Goal: Task Accomplishment & Management: Manage account settings

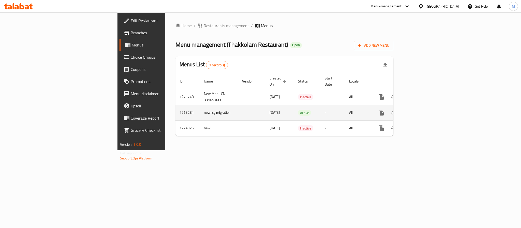
click at [421, 110] on icon "enhanced table" at bounding box center [418, 113] width 6 height 6
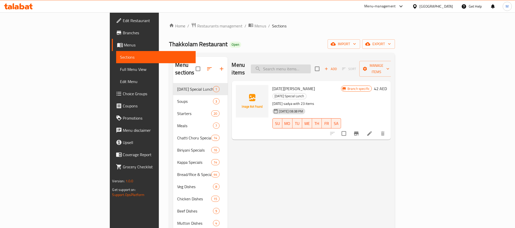
click at [319, 70] on div "Menu items Add Sort Manage items" at bounding box center [311, 69] width 159 height 24
click at [311, 65] on input "search" at bounding box center [281, 69] width 60 height 9
paste input "Pazham Pori Beef"
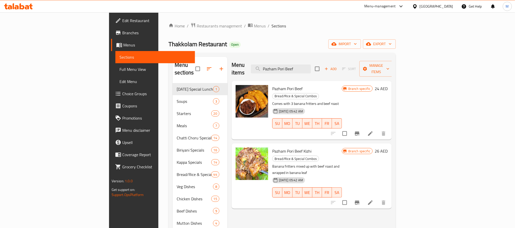
type input "Pazham Pori Beef"
click at [363, 128] on button "Branch-specific-item" at bounding box center [357, 134] width 12 height 12
click at [351, 128] on button "Branch-specific-item" at bounding box center [357, 134] width 12 height 12
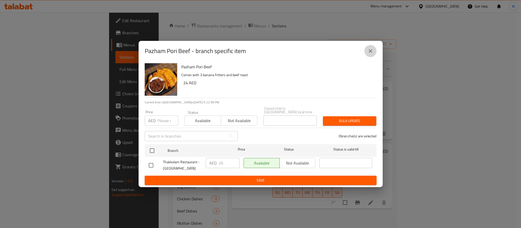
click at [369, 46] on button "close" at bounding box center [370, 51] width 12 height 12
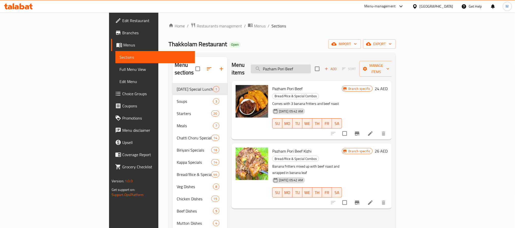
click at [311, 67] on input "Pazham Pori Beef" at bounding box center [281, 69] width 60 height 9
paste input "Kizhi"
click at [311, 67] on input "Pazham Pori Beef" at bounding box center [281, 69] width 60 height 9
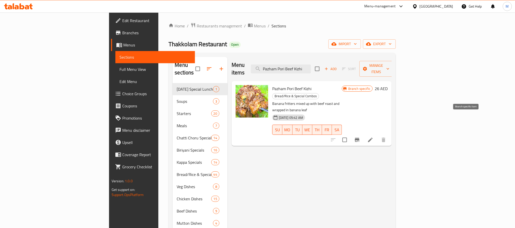
type input "Pazham Pori Beef Kizhi"
click at [360, 137] on icon "Branch-specific-item" at bounding box center [357, 140] width 6 height 6
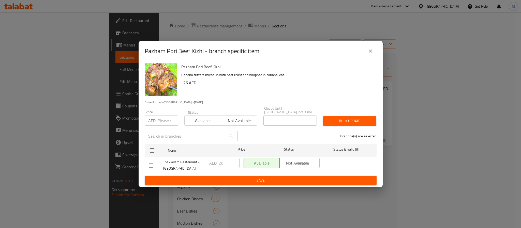
click at [148, 166] on input "checkbox" at bounding box center [151, 165] width 11 height 11
checkbox input "true"
type input "29"
click at [233, 162] on input "29" at bounding box center [229, 163] width 21 height 10
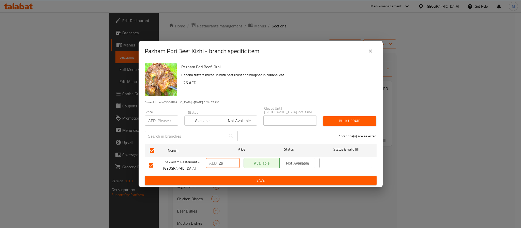
click at [242, 182] on span "Save" at bounding box center [261, 180] width 224 height 6
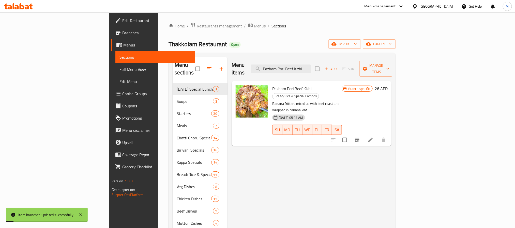
click at [330, 81] on div "Pazham Pori Beef Kizhi Bread/Rice & Special Combos Banana fritters mixed up wit…" at bounding box center [312, 113] width 160 height 65
click at [332, 71] on div "Menu items Pazham Pori Beef Kizhi Add Sort Manage items" at bounding box center [312, 69] width 160 height 24
click at [311, 67] on input "Pazham Pori Beef Kizhi" at bounding box center [281, 69] width 60 height 9
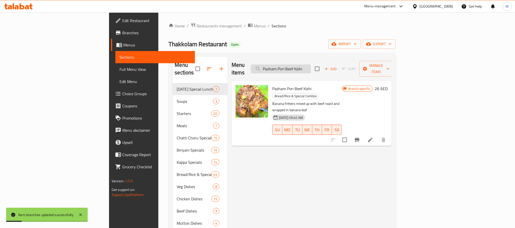
paste input "utturumal"
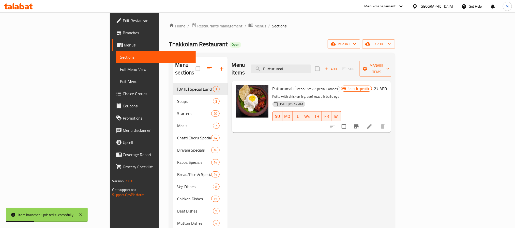
type input "Putturumal"
click at [359, 125] on icon "Branch-specific-item" at bounding box center [356, 127] width 5 height 4
click at [311, 70] on input "Putturumal" at bounding box center [281, 69] width 60 height 9
paste input "Podhi"
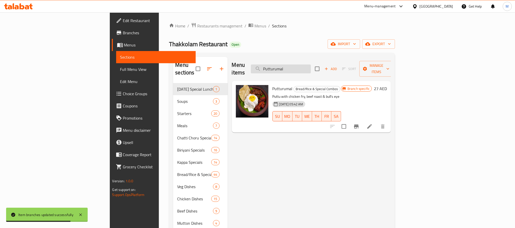
click at [311, 70] on input "Putturumal" at bounding box center [281, 69] width 60 height 9
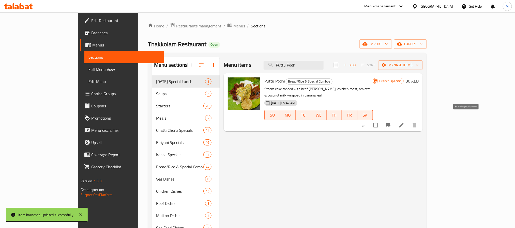
type input "Puttu Podhi"
click at [391, 123] on icon "Branch-specific-item" at bounding box center [388, 125] width 5 height 4
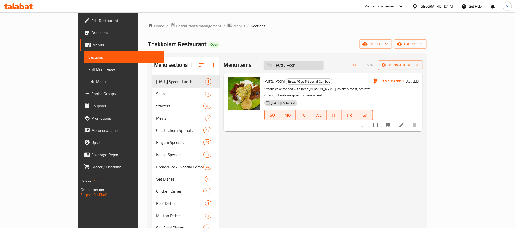
click at [313, 62] on input "Puttu Podhi" at bounding box center [294, 65] width 60 height 9
paste input "Idiyappa"
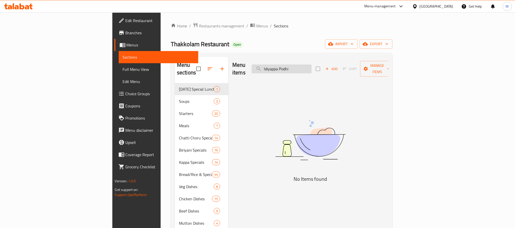
click at [312, 66] on input "Idiyappa Podhi" at bounding box center [282, 69] width 60 height 9
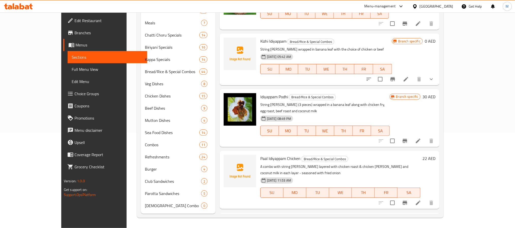
type input "Idiyappa"
click at [408, 138] on icon "Branch-specific-item" at bounding box center [405, 141] width 6 height 6
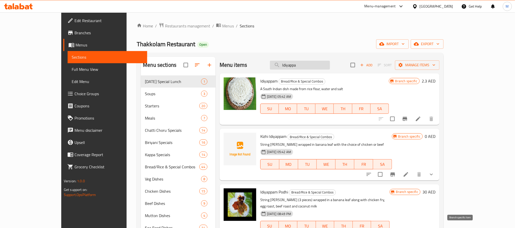
click at [320, 64] on input "Idiyappa" at bounding box center [300, 65] width 60 height 9
paste input "Paal Puttu - Beef Roast"
click at [320, 64] on input "Idiyappa" at bounding box center [300, 65] width 60 height 9
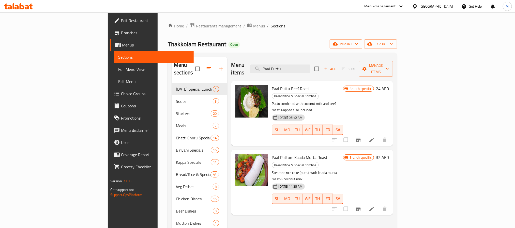
type input "Paal Puttu"
click at [365, 134] on button "Branch-specific-item" at bounding box center [358, 140] width 12 height 12
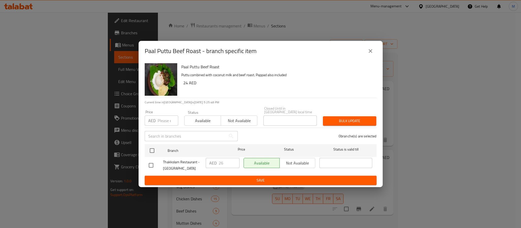
drag, startPoint x: 150, startPoint y: 164, endPoint x: 204, endPoint y: 159, distance: 55.1
click at [153, 165] on input "checkbox" at bounding box center [151, 165] width 11 height 11
checkbox input "true"
type input "27"
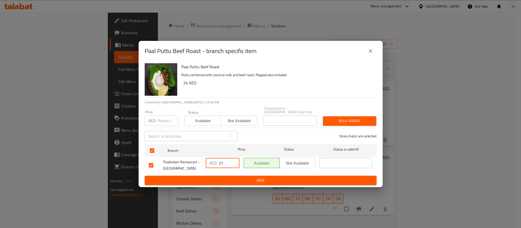
click at [235, 162] on input "27" at bounding box center [229, 163] width 21 height 10
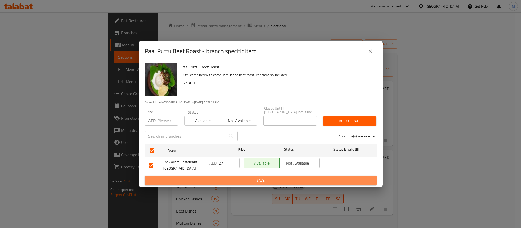
click at [233, 182] on span "Save" at bounding box center [261, 180] width 224 height 6
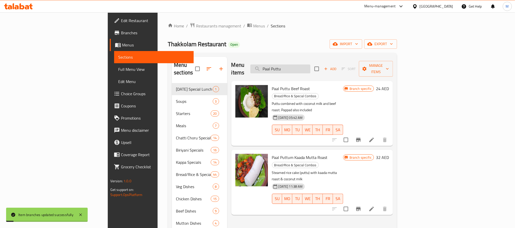
click at [310, 65] on input "Paal Puttu" at bounding box center [280, 69] width 60 height 9
paste input "Idiyappam"
click at [310, 65] on input "Paal Idiyappam" at bounding box center [280, 69] width 60 height 9
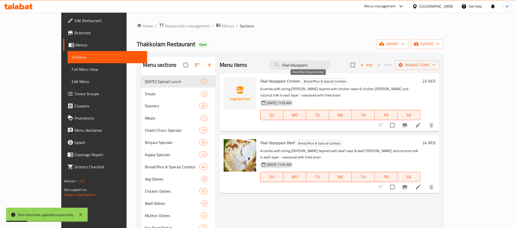
type input "Paal Idiyappam"
click at [408, 122] on icon "Branch-specific-item" at bounding box center [405, 125] width 6 height 6
click at [436, 79] on h6 "22 AED" at bounding box center [429, 81] width 13 height 7
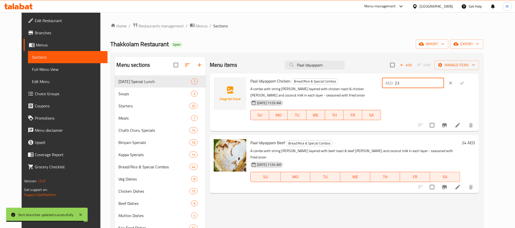
type input "23"
click at [444, 81] on input "23" at bounding box center [419, 83] width 49 height 10
click at [465, 83] on icon "ok" at bounding box center [461, 83] width 5 height 5
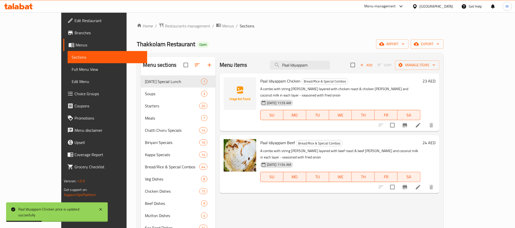
click at [436, 139] on h6 "24 AED" at bounding box center [429, 142] width 13 height 7
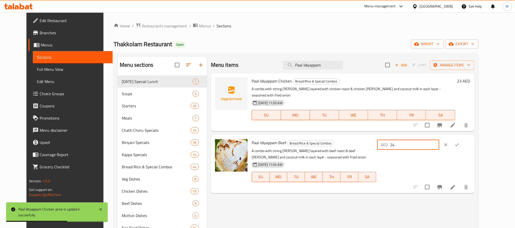
click at [439, 140] on input "24" at bounding box center [414, 145] width 49 height 10
click at [439, 140] on input "25" at bounding box center [414, 145] width 49 height 10
click at [439, 140] on input "26" at bounding box center [414, 145] width 49 height 10
type input "27"
click at [439, 140] on input "27" at bounding box center [414, 145] width 49 height 10
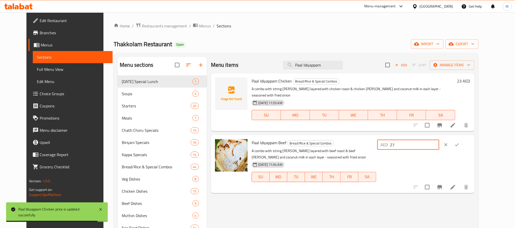
click at [460, 142] on icon "ok" at bounding box center [457, 144] width 5 height 5
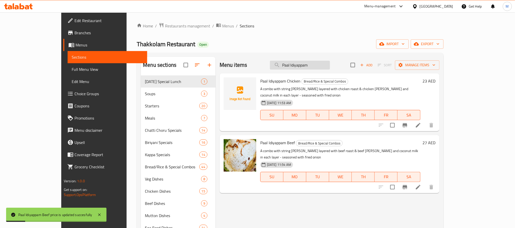
click at [330, 69] on input "Paal Idiyappam" at bounding box center [300, 65] width 60 height 9
paste input "Fish Podhi Parotta"
click at [330, 69] on input "Fish Podhi Parotta" at bounding box center [300, 65] width 60 height 9
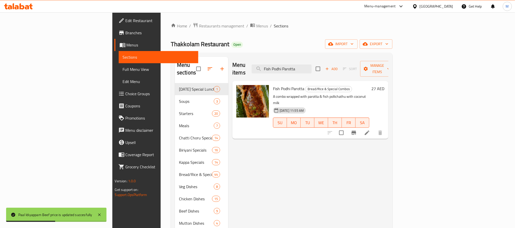
type input "Fish Podhi Parotta"
click at [384, 85] on h6 "27 AED" at bounding box center [377, 88] width 13 height 7
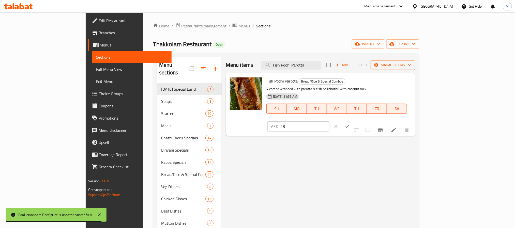
type input "28"
click at [330, 122] on input "28" at bounding box center [304, 127] width 49 height 10
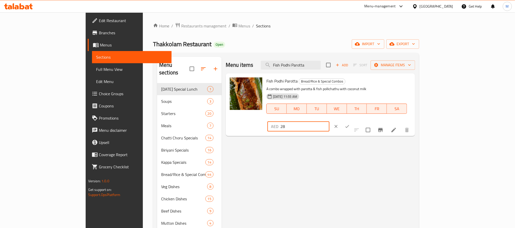
click at [342, 121] on button "clear" at bounding box center [336, 126] width 11 height 11
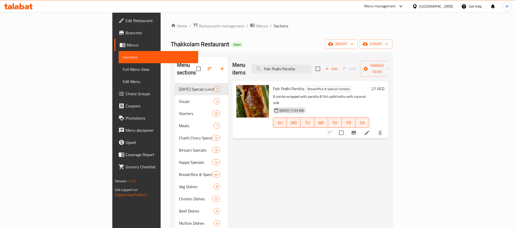
click at [384, 85] on h6 "27 AED" at bounding box center [377, 88] width 13 height 7
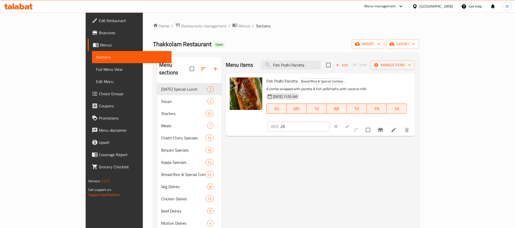
click at [330, 122] on input "26" at bounding box center [304, 127] width 49 height 10
click at [330, 122] on input "27" at bounding box center [304, 127] width 49 height 10
click at [330, 122] on input "28" at bounding box center [304, 127] width 49 height 10
click at [330, 122] on input "29" at bounding box center [304, 127] width 49 height 10
type input "30"
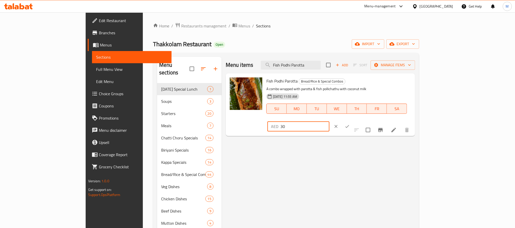
click at [330, 122] on input "30" at bounding box center [304, 127] width 49 height 10
click at [350, 124] on icon "ok" at bounding box center [347, 126] width 5 height 5
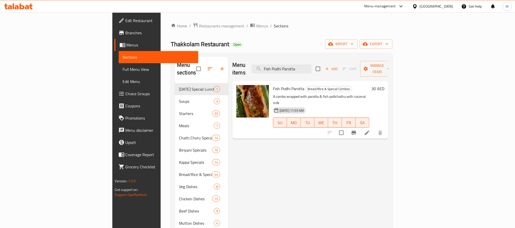
click at [322, 70] on div "Menu items Fish Podhi Parotta Add Sort Manage items" at bounding box center [310, 69] width 156 height 24
click at [312, 70] on input "Fish Podhi Parotta" at bounding box center [282, 69] width 60 height 9
click at [312, 69] on input "Fish Podhi Parotta" at bounding box center [282, 69] width 60 height 9
paste input "Beef Kakkam"
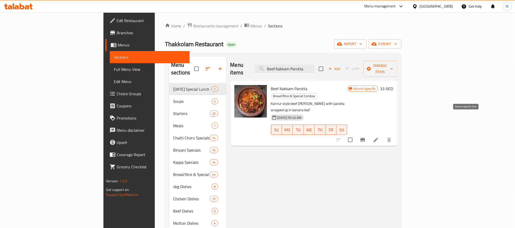
type input "Beef Kakkam Parotta"
click at [369, 134] on button "Branch-specific-item" at bounding box center [363, 140] width 12 height 12
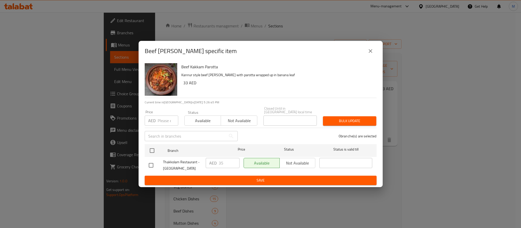
click at [153, 166] on input "checkbox" at bounding box center [151, 165] width 11 height 11
checkbox input "true"
type input "36"
click at [233, 159] on input "36" at bounding box center [229, 163] width 21 height 10
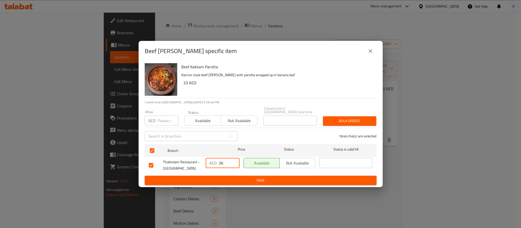
click at [243, 178] on span "Save" at bounding box center [261, 180] width 224 height 6
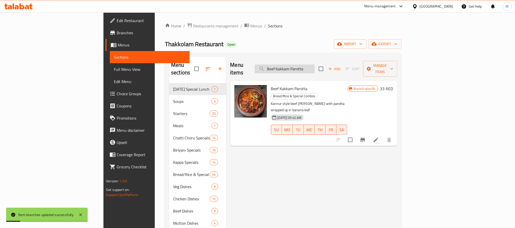
click at [315, 66] on input "Beef Kakkam Parotta" at bounding box center [285, 69] width 60 height 9
paste input "[PERSON_NAME]"
click at [315, 66] on input "Beef Kakkam Parotta" at bounding box center [285, 69] width 60 height 9
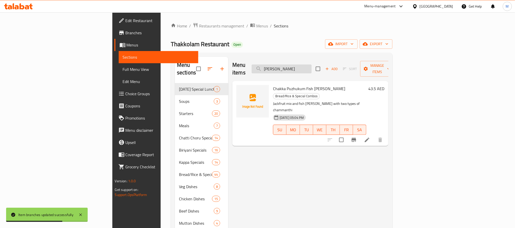
click at [312, 65] on input "[PERSON_NAME]" at bounding box center [282, 69] width 60 height 9
paste input "search"
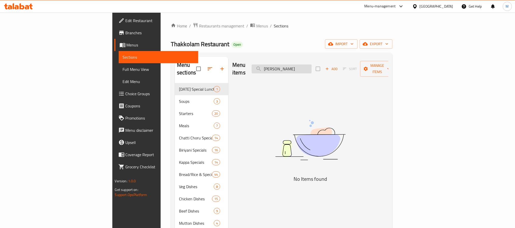
click at [312, 67] on input "[PERSON_NAME]" at bounding box center [282, 69] width 60 height 9
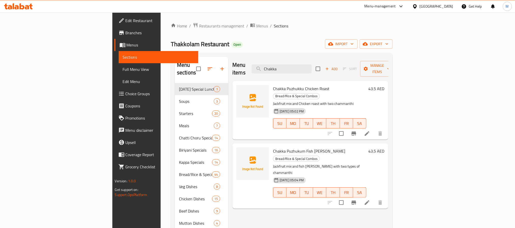
click at [322, 70] on div "Menu items Chakka Add Sort Manage items" at bounding box center [310, 69] width 156 height 24
click at [312, 65] on input "Chakka" at bounding box center [282, 69] width 60 height 9
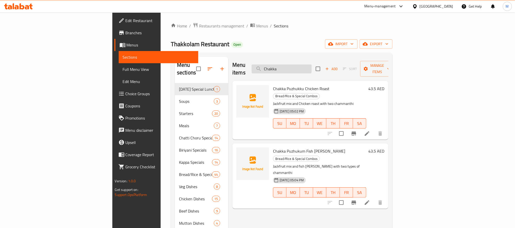
paste input "Biriyani"
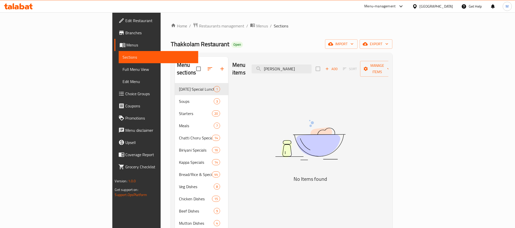
type input "[PERSON_NAME]"
